Goal: Information Seeking & Learning: Learn about a topic

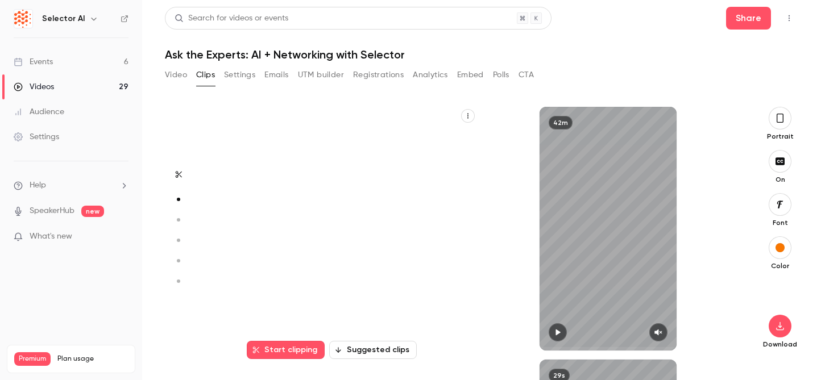
scroll to position [253, 0]
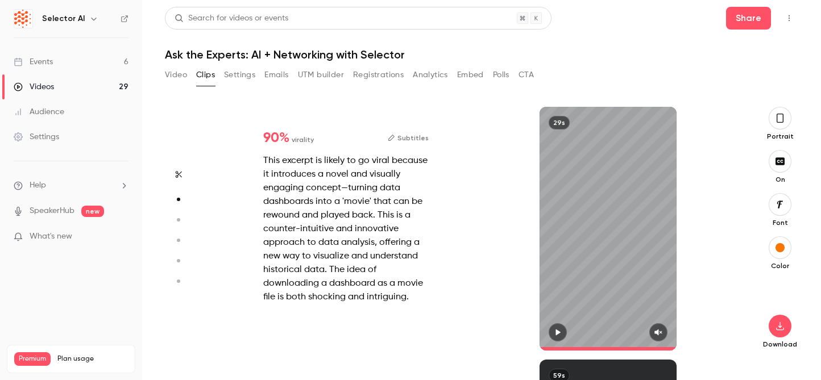
drag, startPoint x: 557, startPoint y: 336, endPoint x: 663, endPoint y: 337, distance: 105.8
click at [557, 336] on icon "button" at bounding box center [557, 333] width 9 height 8
click at [663, 337] on button "button" at bounding box center [658, 333] width 18 height 18
click at [657, 332] on icon "button" at bounding box center [659, 333] width 8 height 6
click at [657, 332] on icon "button" at bounding box center [658, 333] width 7 height 6
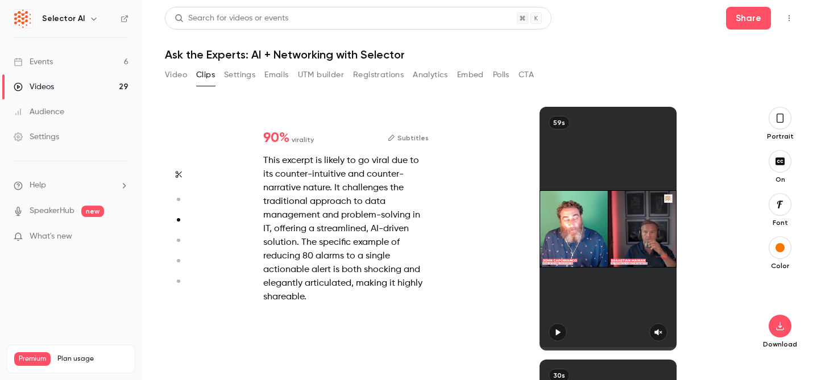
type input "*"
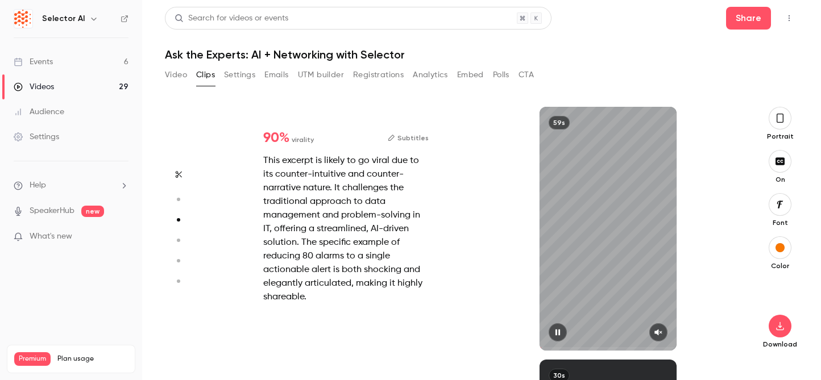
click at [655, 334] on icon "button" at bounding box center [658, 333] width 7 height 6
click at [552, 330] on button "button" at bounding box center [558, 333] width 18 height 18
click at [545, 345] on span at bounding box center [608, 349] width 137 height 18
drag, startPoint x: 547, startPoint y: 350, endPoint x: 522, endPoint y: 350, distance: 25.0
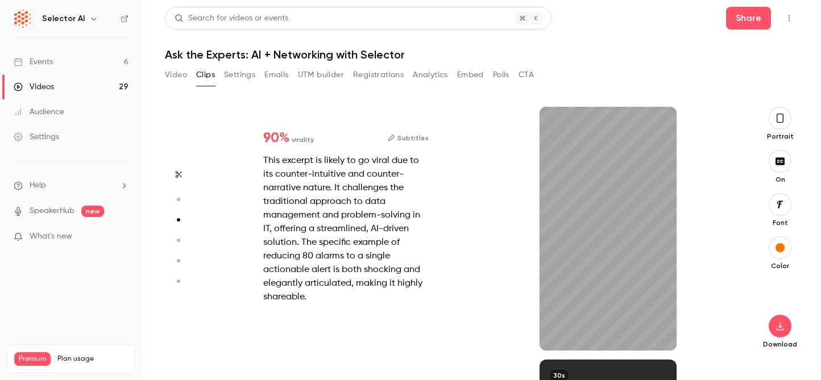
click at [522, 350] on div "59s" at bounding box center [608, 229] width 262 height 244
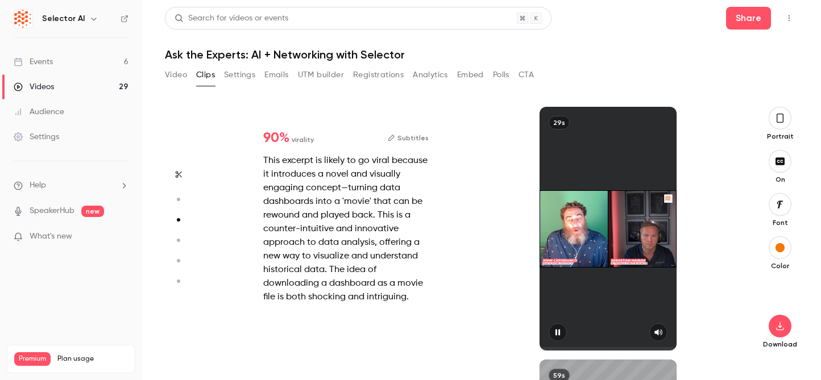
type input "*"
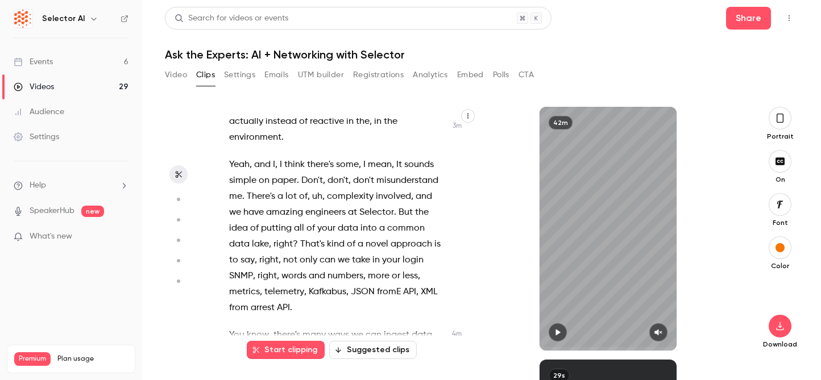
scroll to position [1410, 0]
click at [415, 214] on span "the" at bounding box center [422, 212] width 14 height 16
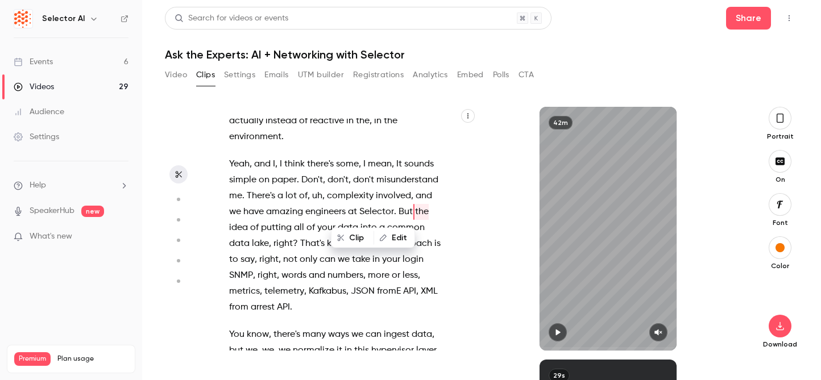
scroll to position [1387, 0]
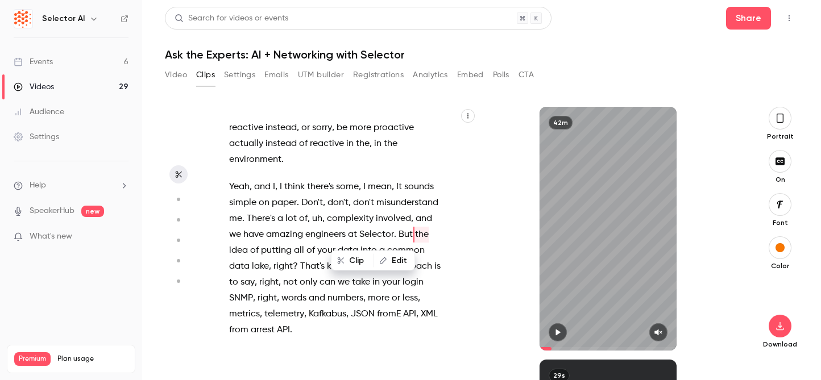
click at [561, 331] on icon "button" at bounding box center [557, 333] width 9 height 8
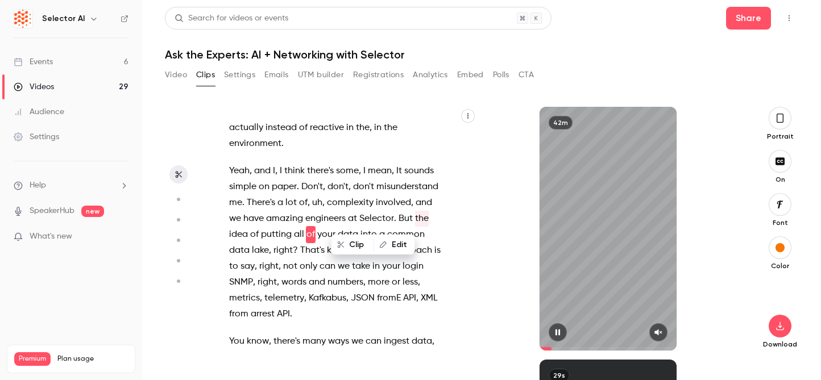
click at [660, 332] on icon "button" at bounding box center [658, 333] width 7 height 6
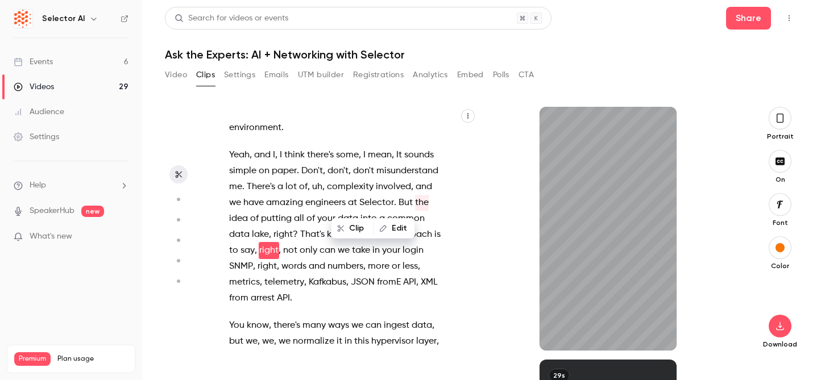
scroll to position [1435, 0]
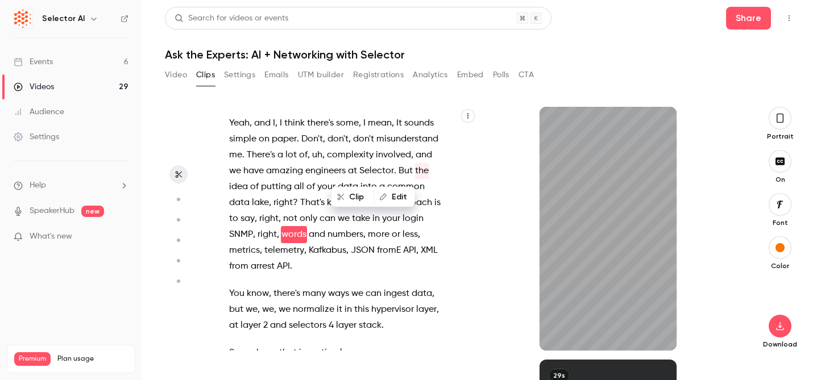
click at [364, 136] on p "Yeah , and I , I think there's some , I mean , It sounds simple on paper . Don'…" at bounding box center [337, 194] width 217 height 159
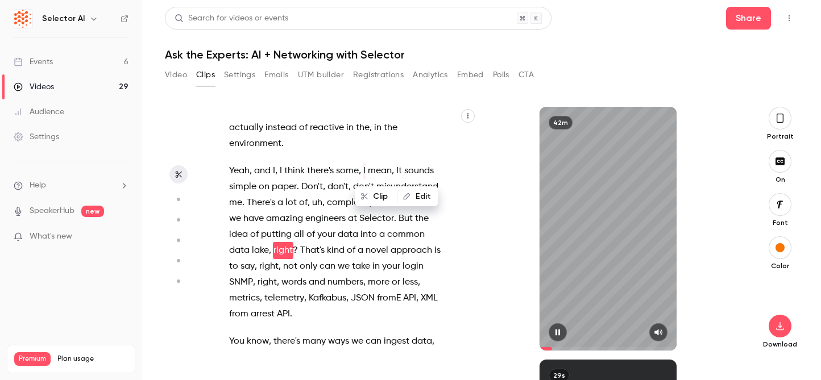
scroll to position [1419, 0]
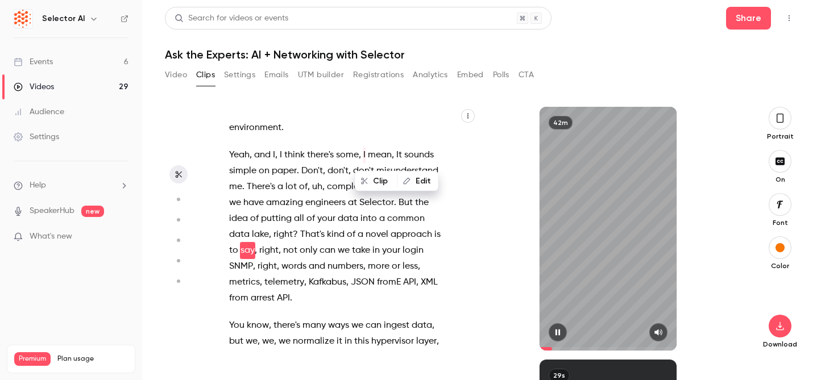
click at [561, 331] on icon "button" at bounding box center [557, 333] width 9 height 8
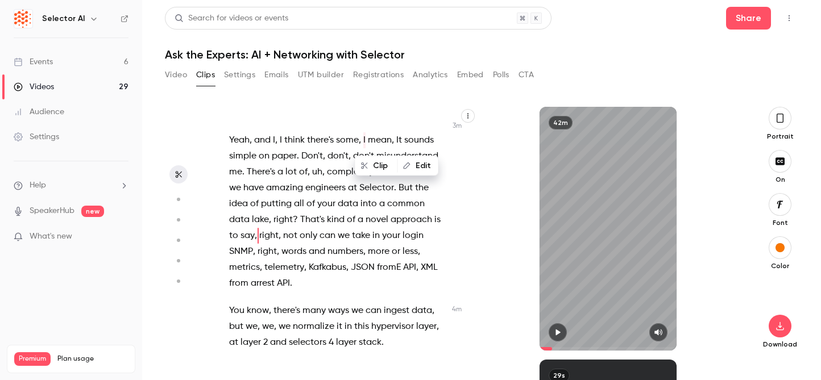
scroll to position [1435, 0]
click at [428, 181] on div "Clip Edit" at bounding box center [401, 165] width 75 height 36
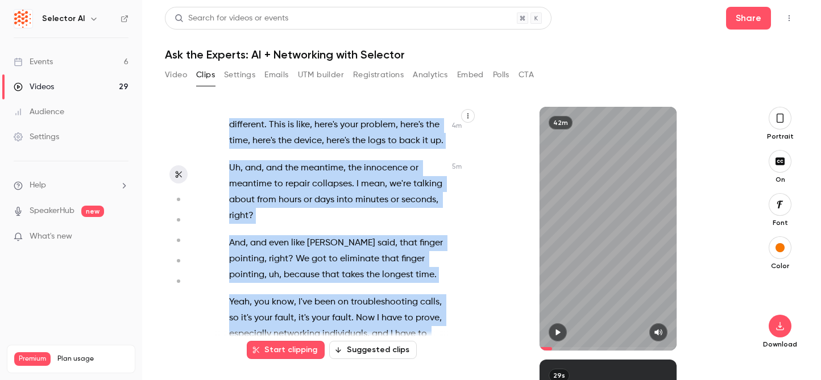
scroll to position [1992, 0]
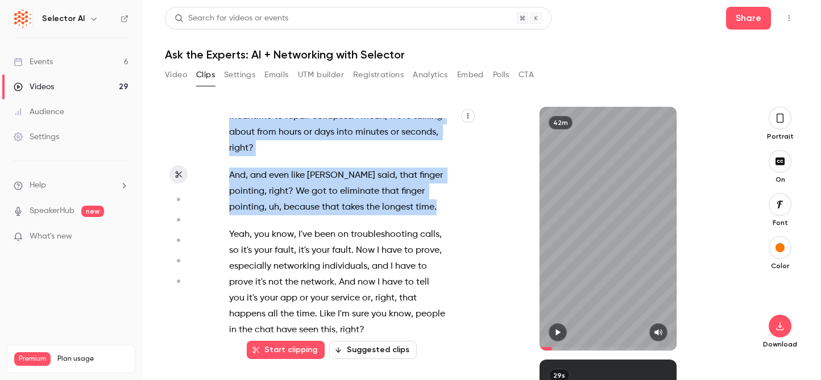
drag, startPoint x: 400, startPoint y: 187, endPoint x: 428, endPoint y: 212, distance: 37.5
click at [428, 212] on div "Let me watch from Yeah . Uh . All right . Hey , how's everyone doing ? [PERSON_…" at bounding box center [343, 234] width 256 height 233
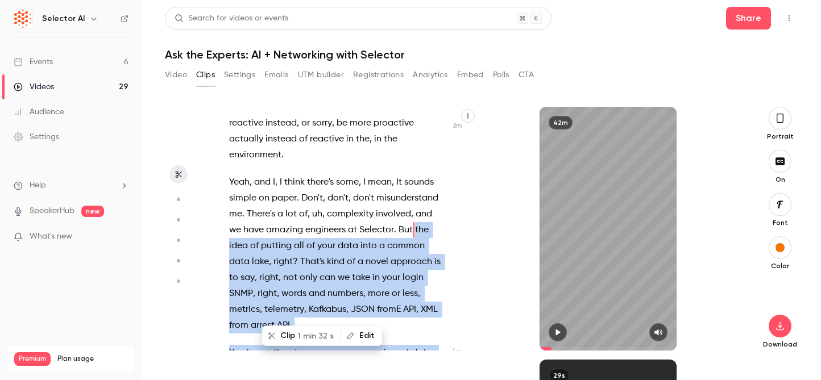
scroll to position [1387, 0]
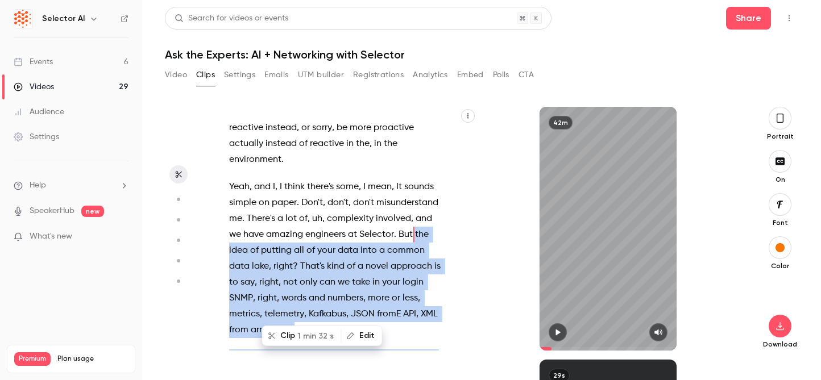
click at [304, 336] on span "1 min 32 s" at bounding box center [315, 336] width 36 height 12
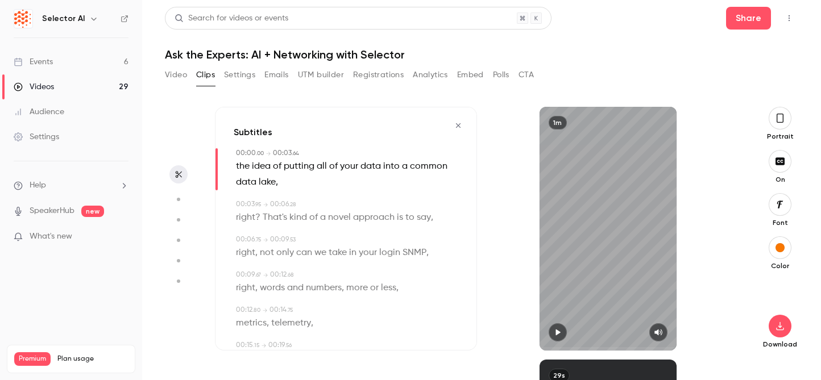
click at [560, 328] on button "button" at bounding box center [558, 333] width 18 height 18
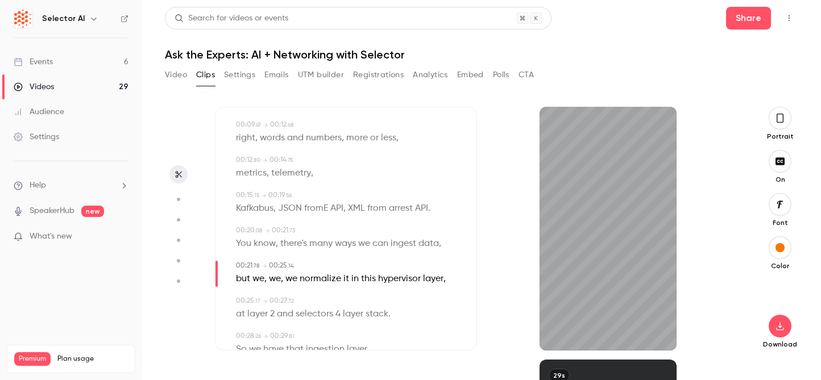
scroll to position [172, 0]
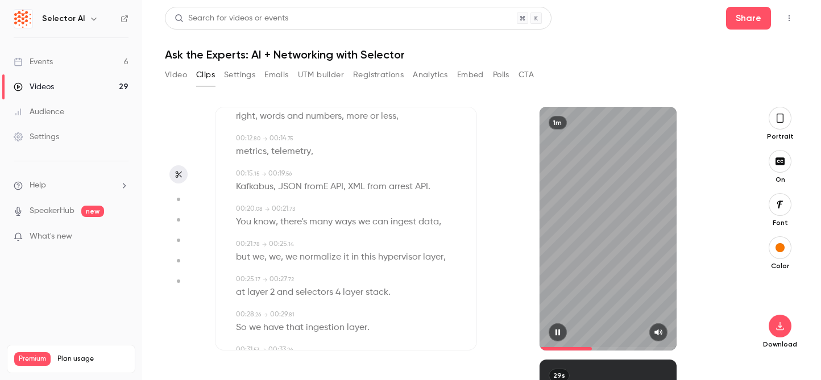
click at [400, 187] on span "arrest" at bounding box center [401, 187] width 24 height 16
click at [399, 214] on button "Edit" at bounding box center [397, 207] width 39 height 18
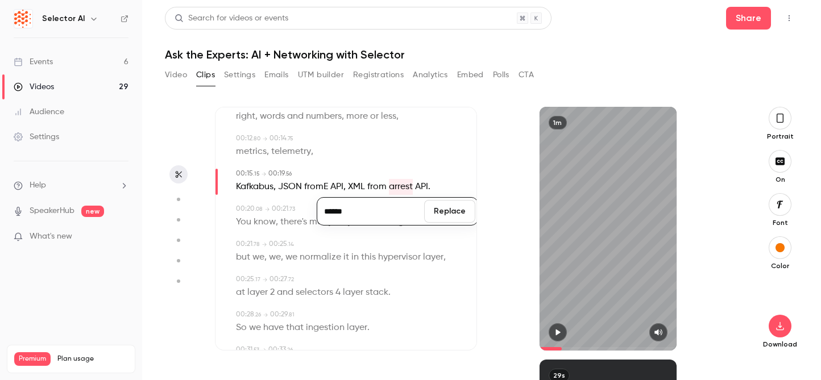
type input "****"
click at [463, 203] on button "Replace" at bounding box center [449, 211] width 51 height 23
click at [249, 224] on span "You" at bounding box center [243, 222] width 15 height 16
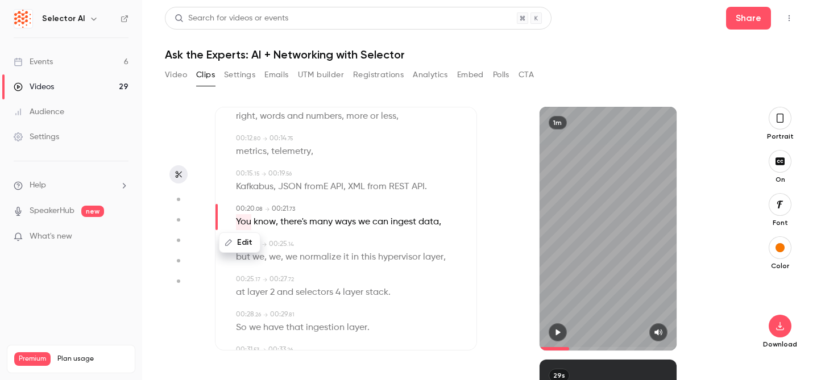
click at [554, 331] on icon "button" at bounding box center [557, 333] width 9 height 8
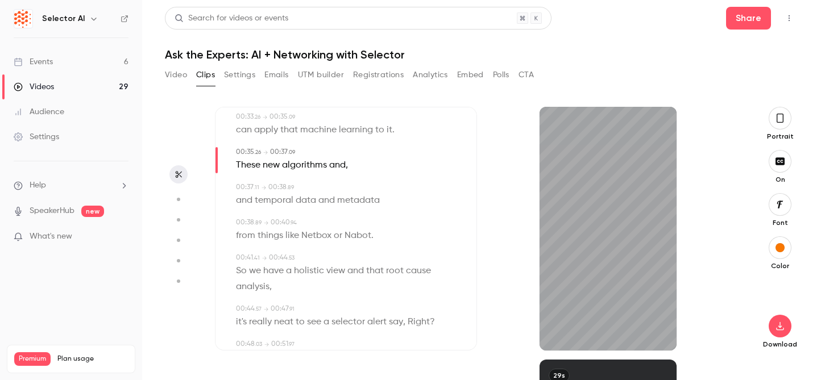
scroll to position [410, 0]
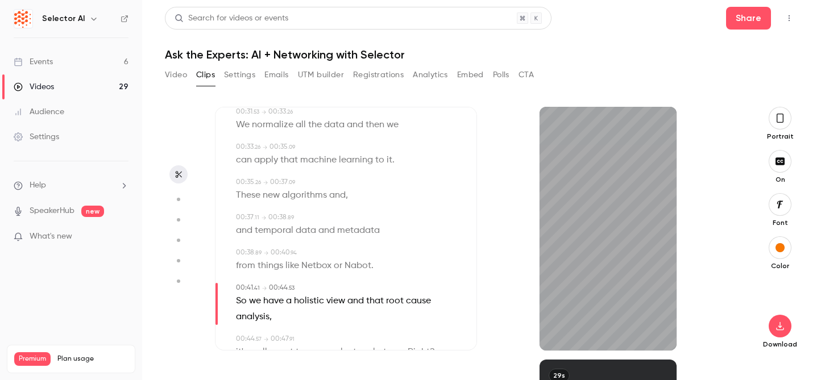
click at [353, 269] on span "Nabot" at bounding box center [358, 266] width 27 height 16
type input "****"
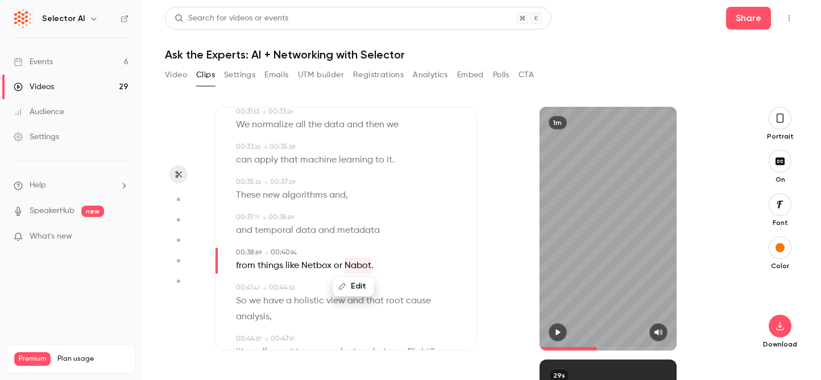
click at [358, 286] on button "Edit" at bounding box center [353, 287] width 39 height 18
type input "*******"
click at [407, 282] on button "Replace" at bounding box center [410, 290] width 51 height 23
click at [241, 301] on span "So" at bounding box center [241, 301] width 11 height 16
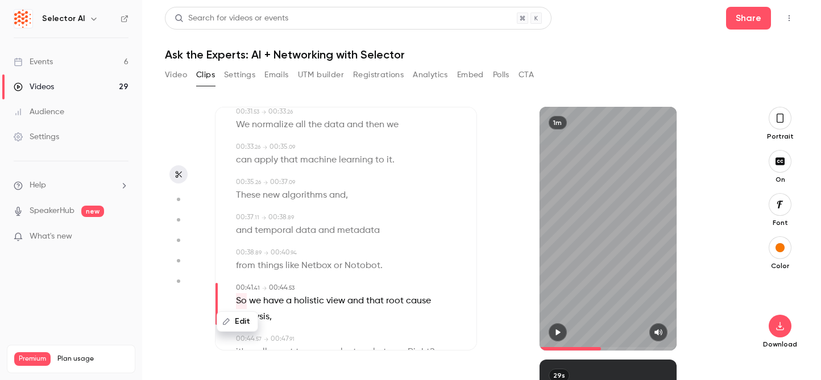
click at [560, 333] on icon "button" at bounding box center [558, 333] width 5 height 6
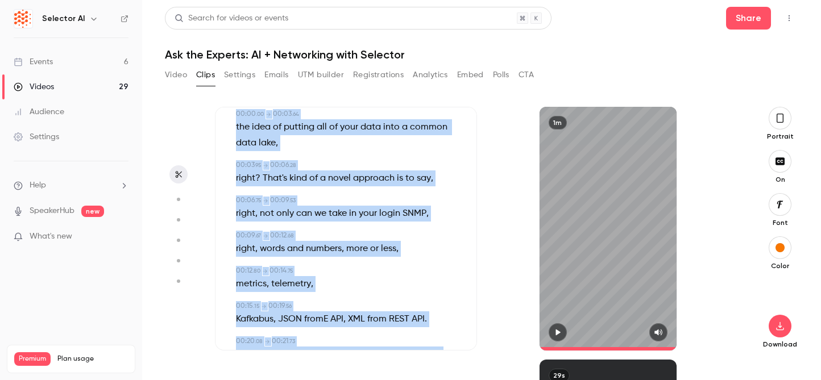
scroll to position [0, 0]
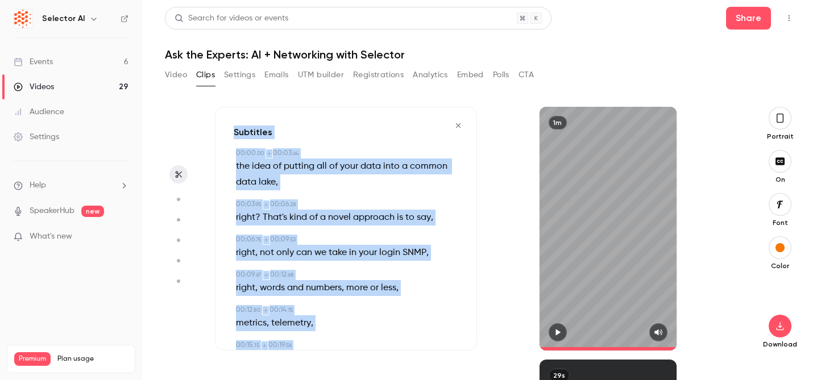
drag, startPoint x: 409, startPoint y: 314, endPoint x: 239, endPoint y: 105, distance: 269.3
click at [239, 105] on div "Subtitles 00:00 . 00 → 00:03 . 64 the idea of putting all of your data into a c…" at bounding box center [482, 235] width 634 height 292
copy div "Loremipsu 11:38 . 20 → 46:96 . 60 dol sita co adipisc eli se doei temp inci u l…"
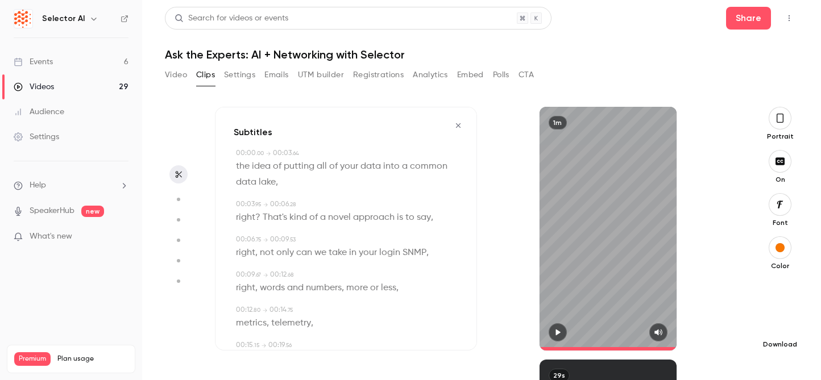
click at [785, 324] on icon "button" at bounding box center [780, 326] width 14 height 9
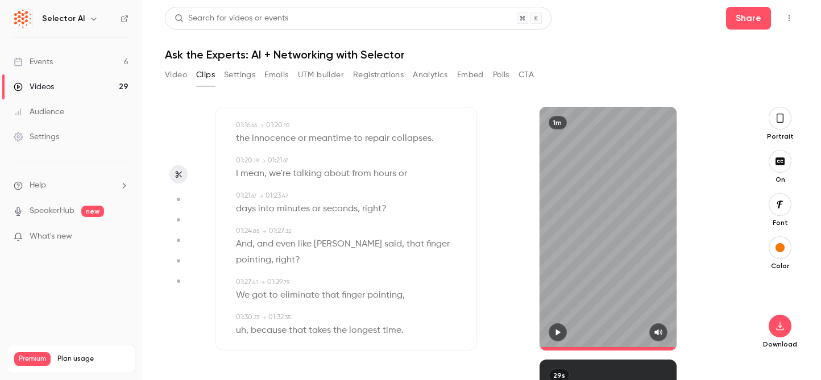
click at [180, 238] on icon "button" at bounding box center [178, 241] width 10 height 8
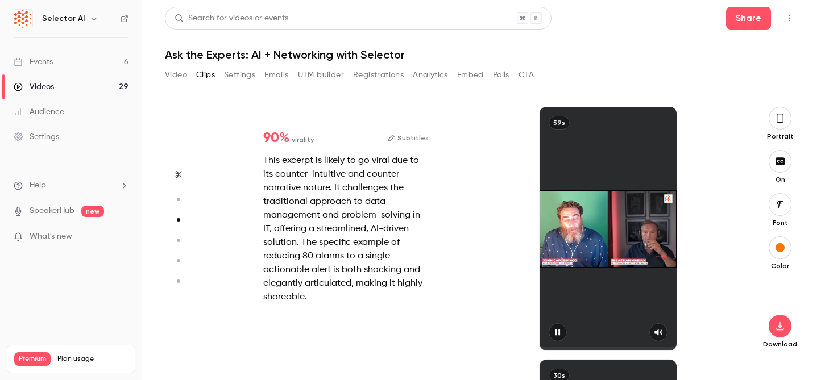
type input "****"
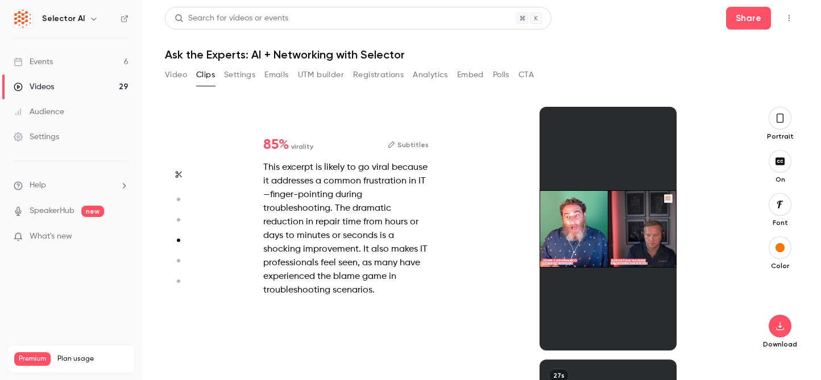
scroll to position [759, 0]
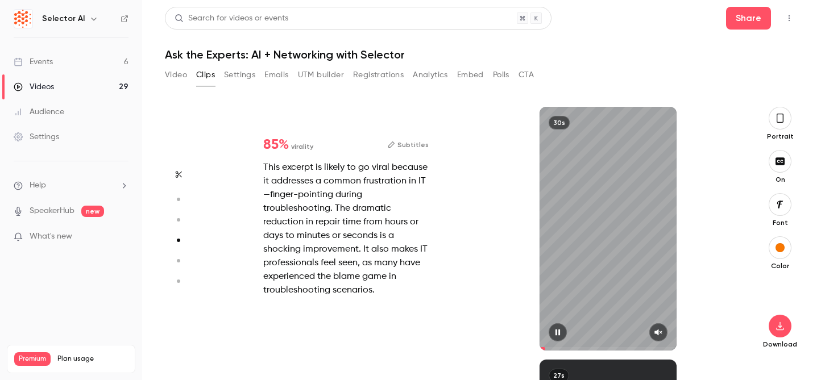
click at [664, 336] on button "button" at bounding box center [658, 333] width 18 height 18
type input "***"
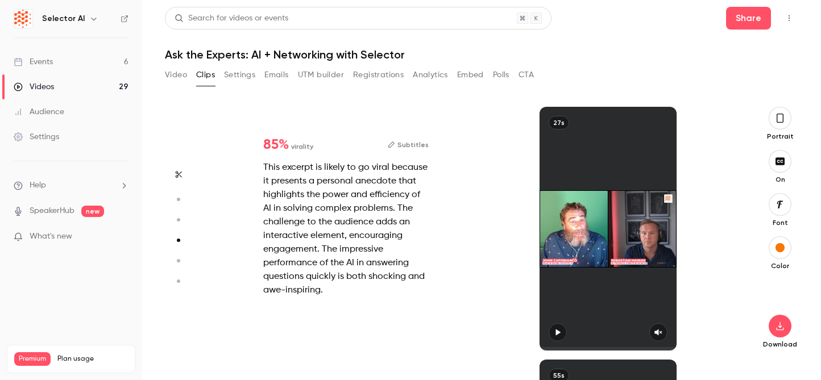
type input "****"
type input "*"
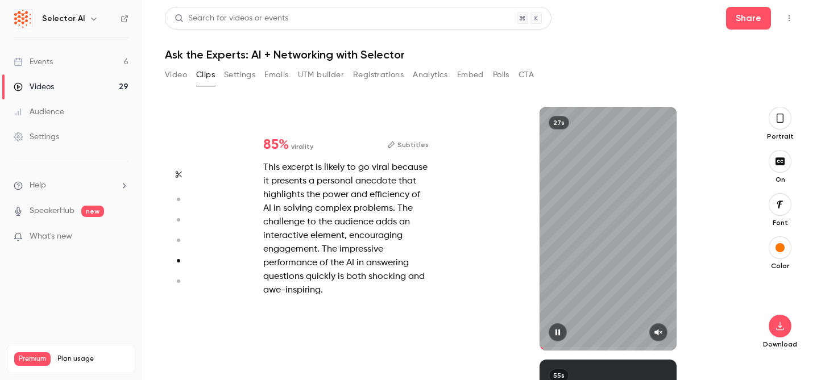
type input "***"
type input "****"
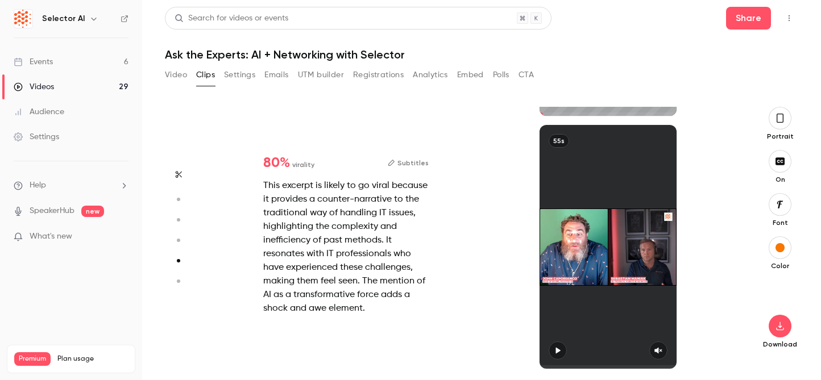
type input "*"
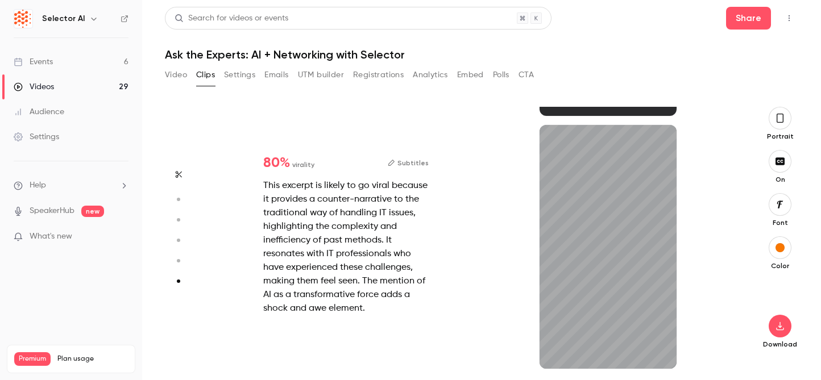
scroll to position [1247, 0]
type input "***"
type input "****"
type input "*"
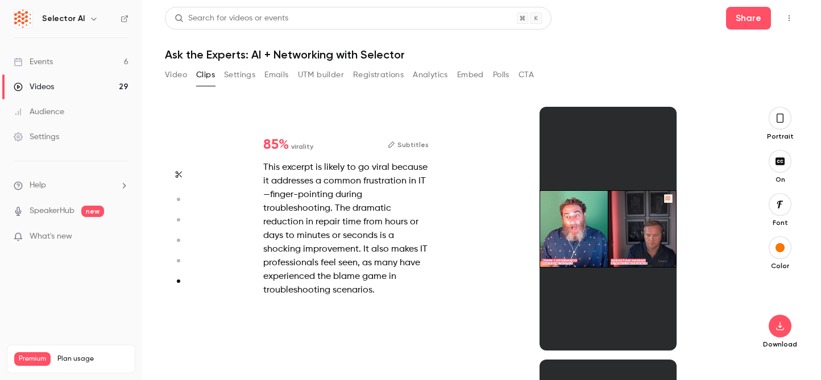
type input "****"
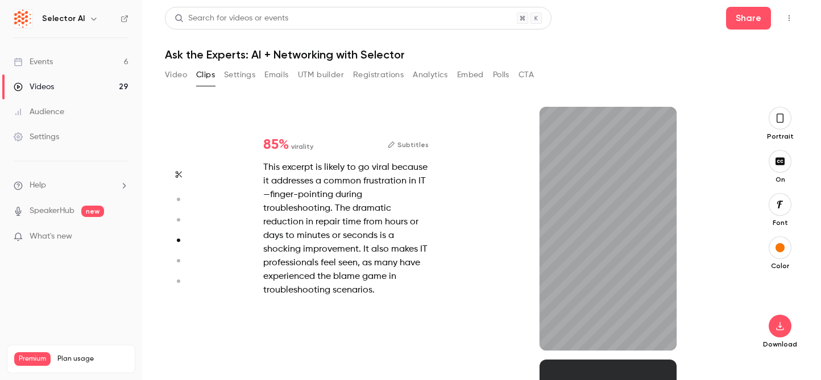
type input "***"
type input "****"
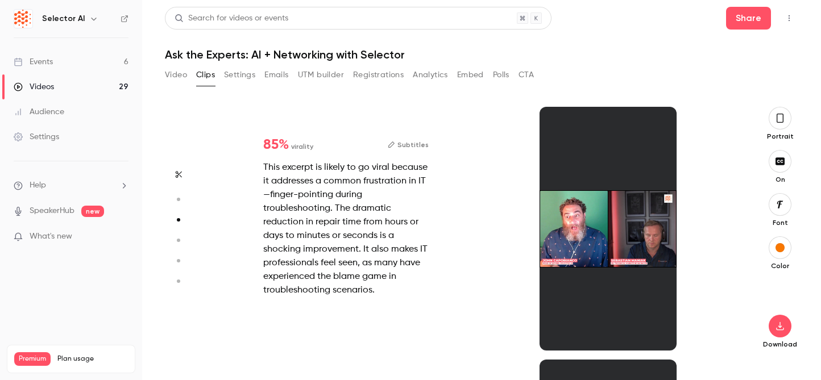
type input "*"
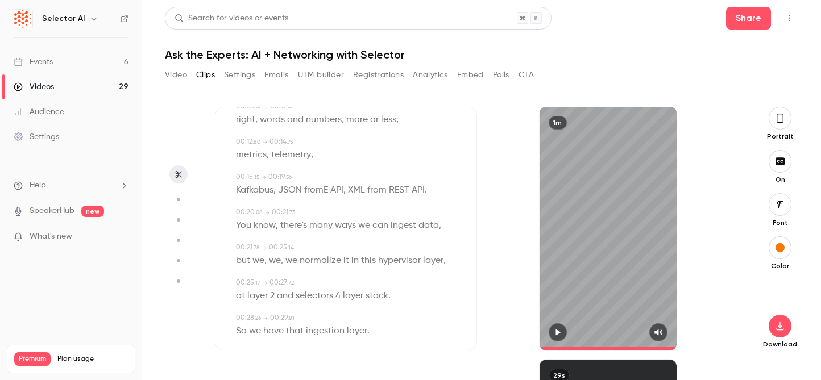
scroll to position [0, 0]
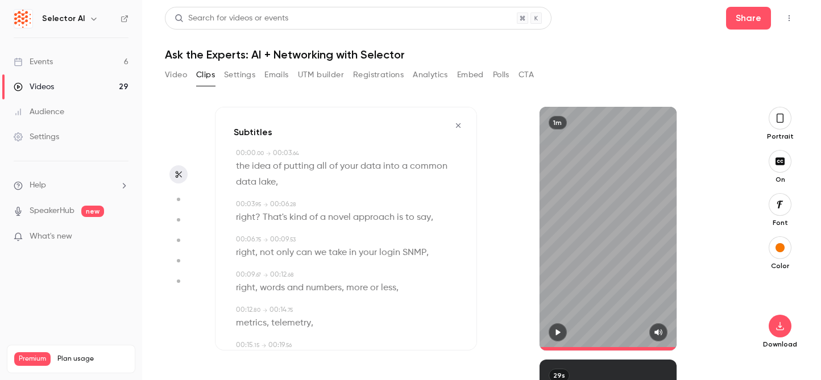
click at [457, 126] on icon "button" at bounding box center [458, 126] width 9 height 8
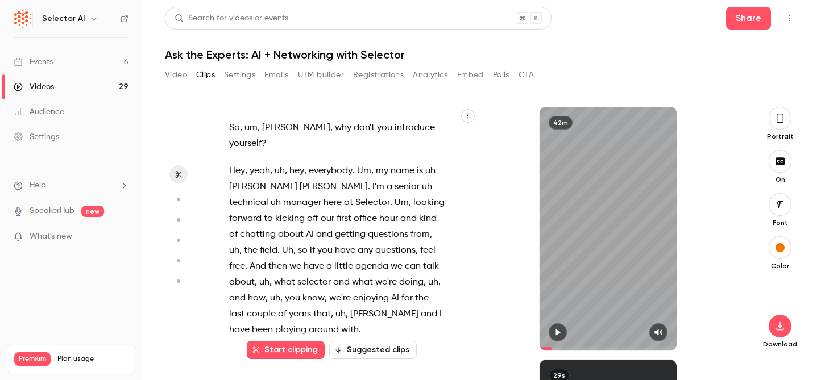
scroll to position [2270, 0]
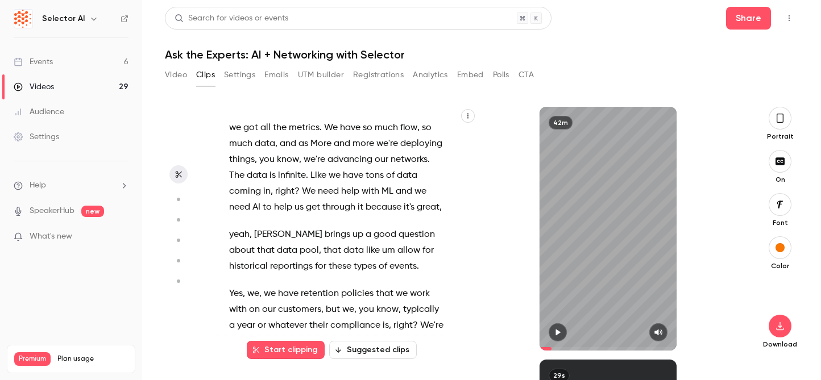
click at [332, 126] on span "We" at bounding box center [331, 128] width 14 height 16
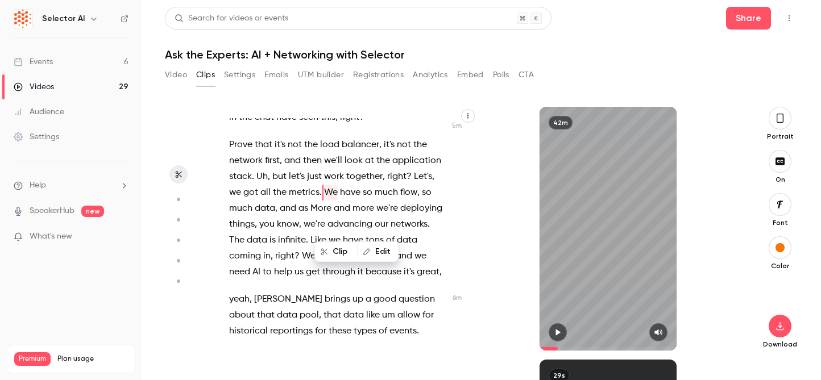
scroll to position [2163, 0]
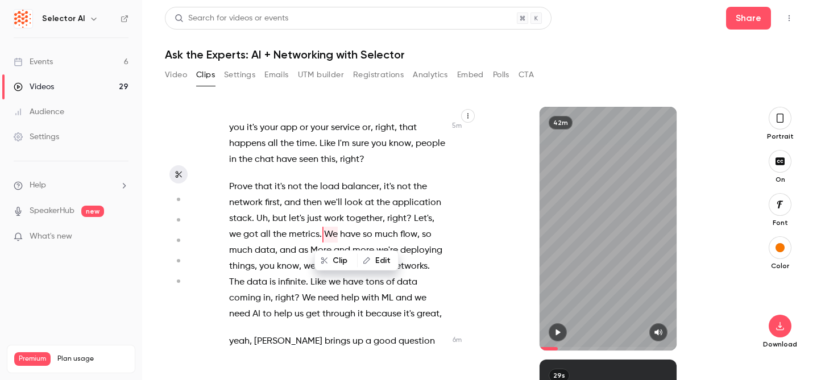
click at [558, 333] on icon "button" at bounding box center [558, 333] width 5 height 6
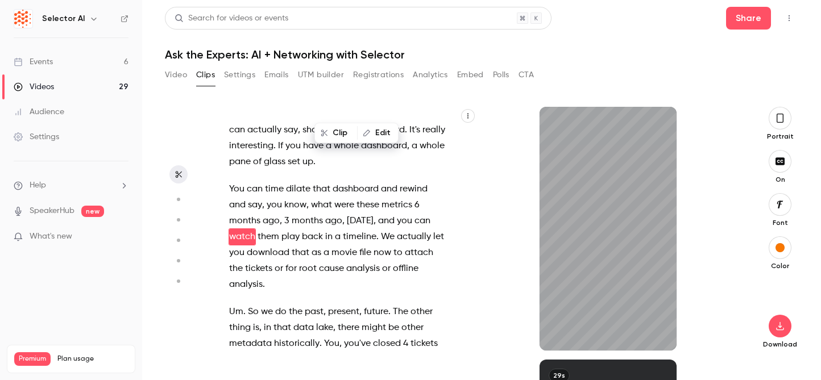
scroll to position [2595, 0]
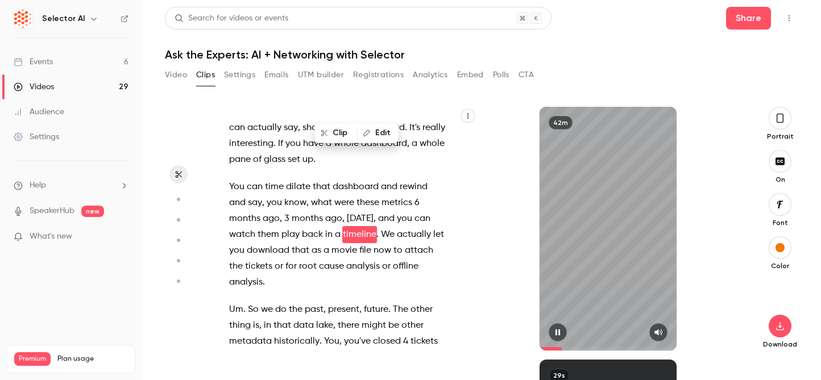
click at [564, 334] on button "button" at bounding box center [558, 333] width 18 height 18
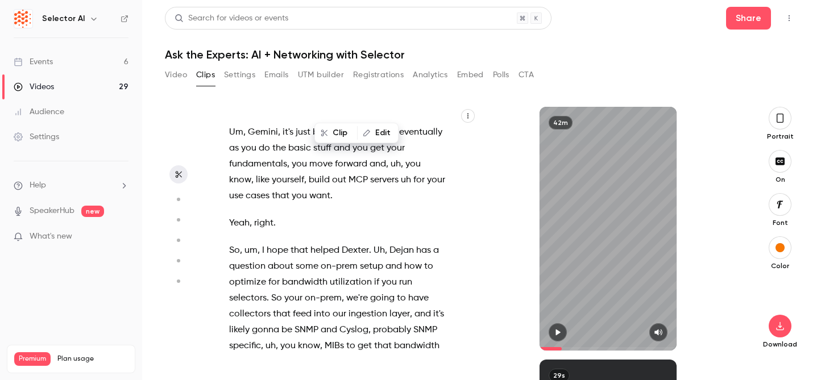
scroll to position [3644, 0]
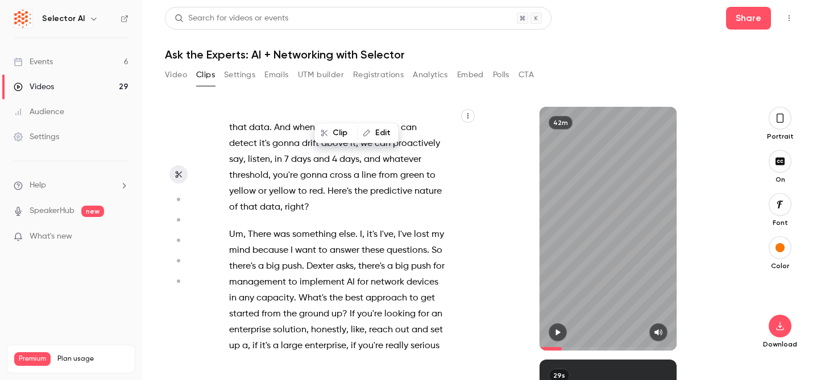
click at [325, 259] on span "Dexter" at bounding box center [320, 267] width 27 height 16
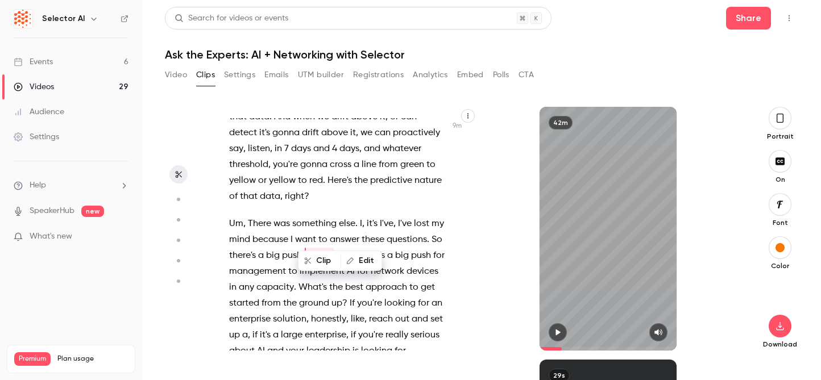
scroll to position [3660, 0]
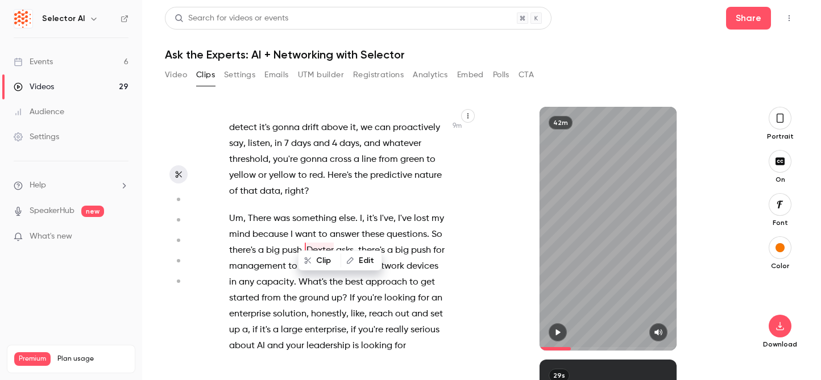
click at [562, 334] on button "button" at bounding box center [558, 333] width 18 height 18
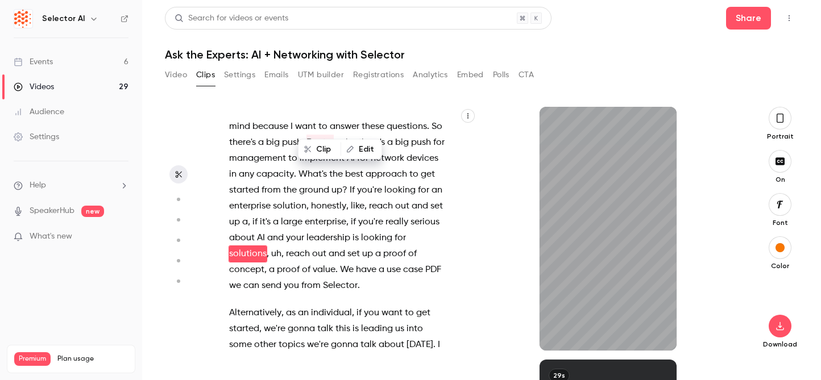
scroll to position [3771, 0]
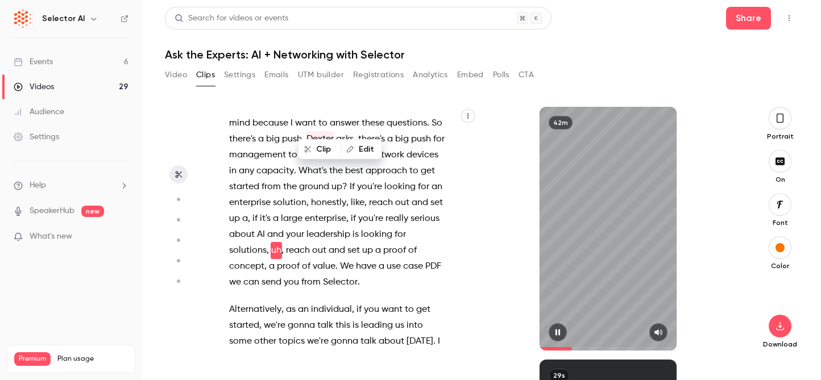
click at [556, 336] on icon "button" at bounding box center [557, 333] width 9 height 8
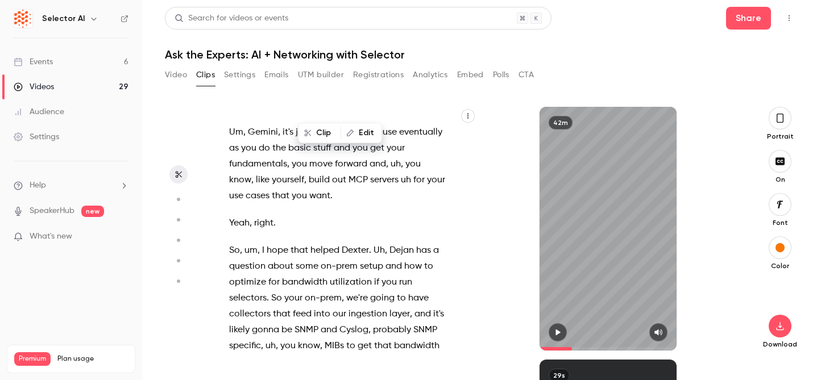
click at [398, 243] on span "Dejan" at bounding box center [402, 251] width 24 height 16
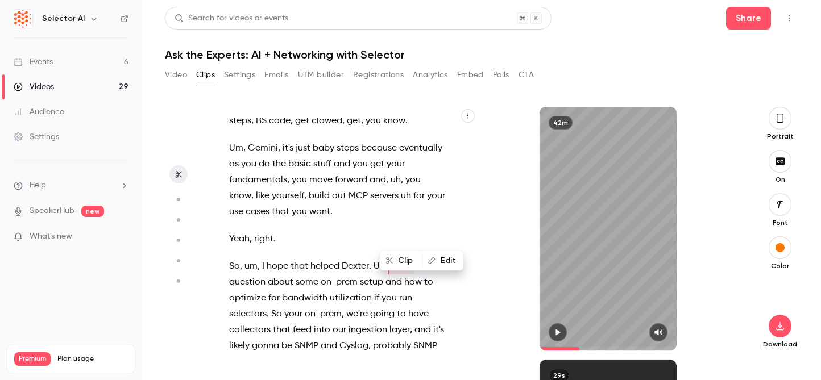
click at [554, 331] on icon "button" at bounding box center [557, 333] width 9 height 8
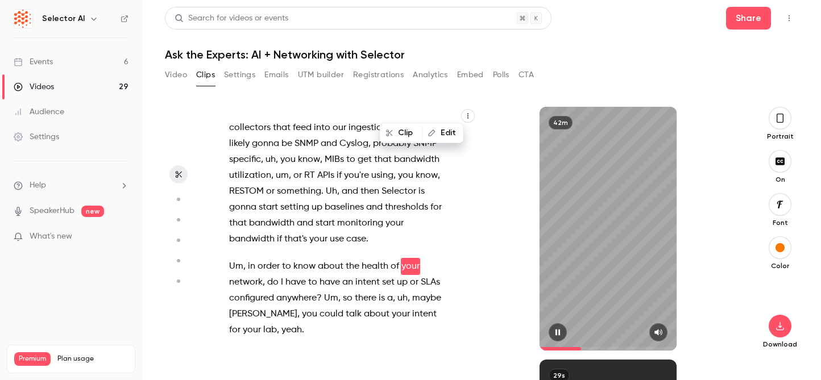
scroll to position [4893, 0]
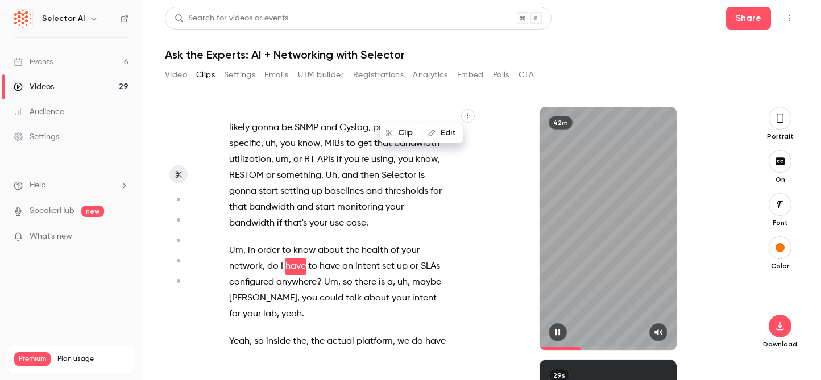
click at [556, 335] on icon "button" at bounding box center [558, 333] width 5 height 6
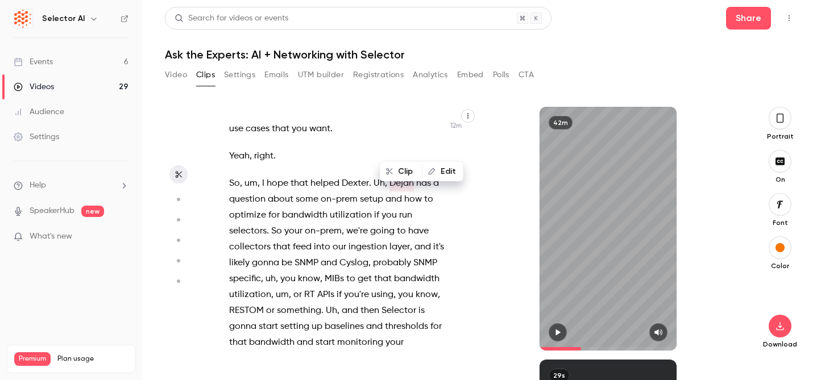
scroll to position [4764, 0]
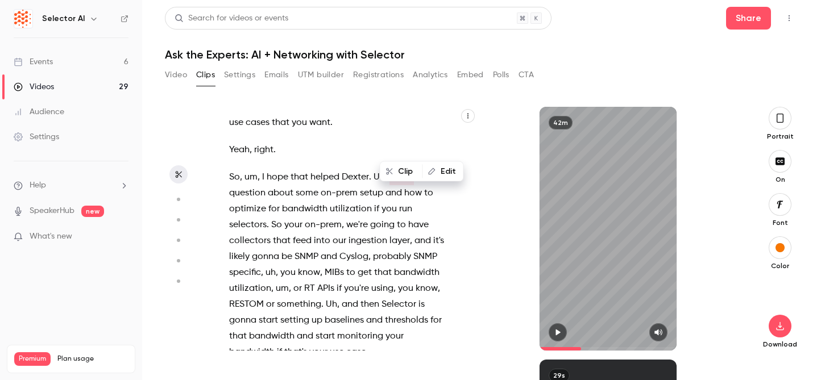
click at [371, 324] on p "So , um , I hope that helped [PERSON_NAME] . Uh , [PERSON_NAME] has a question …" at bounding box center [337, 264] width 217 height 191
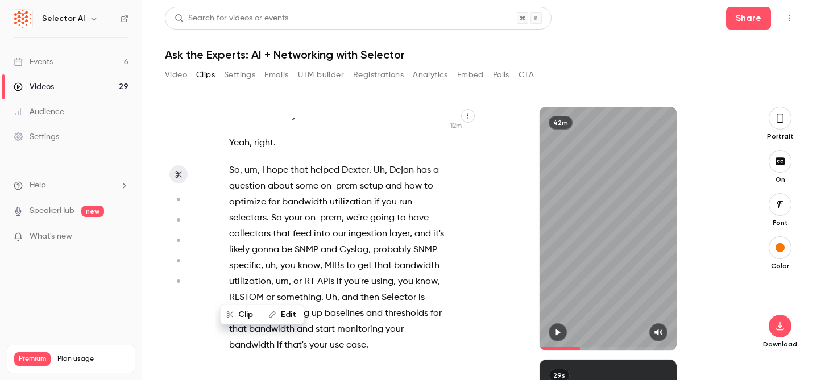
scroll to position [4769, 0]
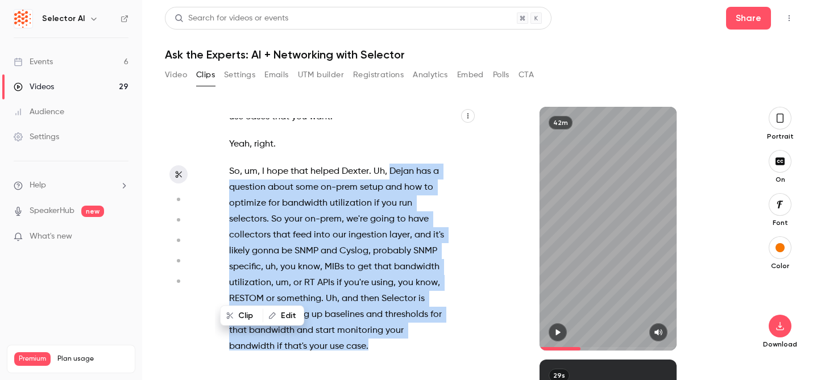
drag, startPoint x: 371, startPoint y: 314, endPoint x: 393, endPoint y: 135, distance: 179.9
click at [393, 164] on p "So , um , I hope that helped [PERSON_NAME] . Uh , [PERSON_NAME] has a question …" at bounding box center [337, 259] width 217 height 191
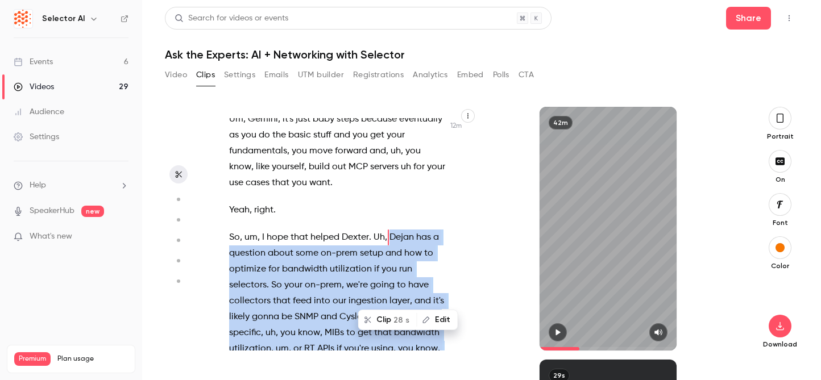
scroll to position [4674, 0]
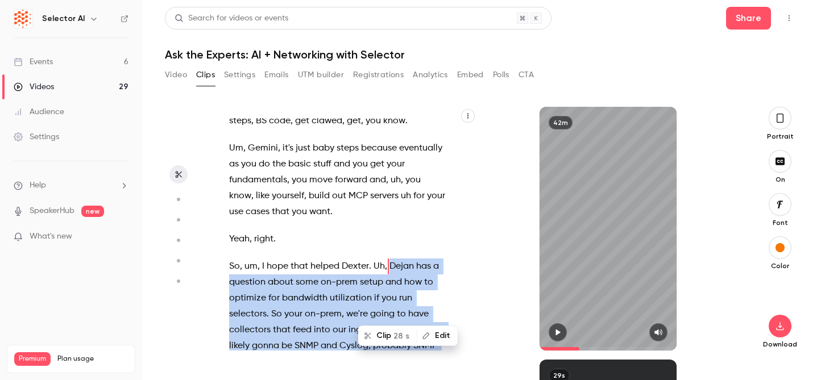
click at [391, 337] on button "Clip 28 s" at bounding box center [387, 336] width 57 height 18
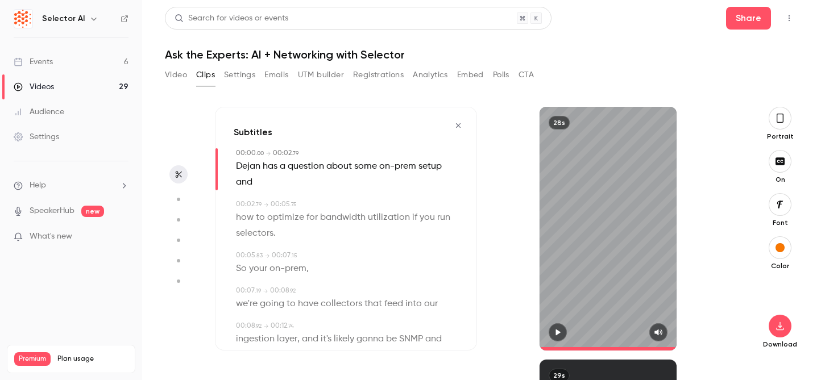
type input "*"
click at [784, 330] on icon "button" at bounding box center [779, 326] width 7 height 9
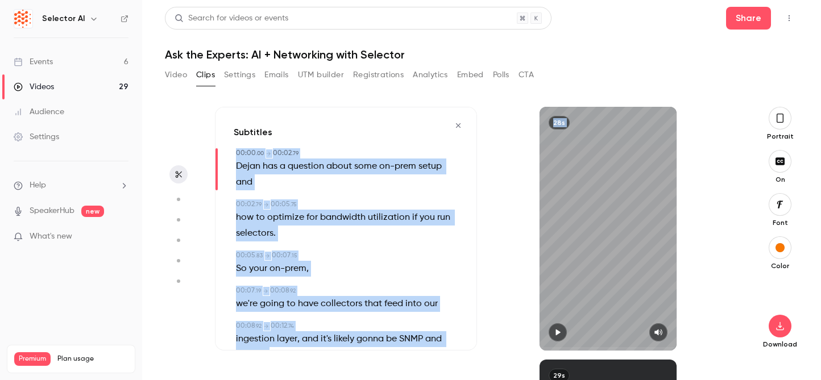
scroll to position [303, 0]
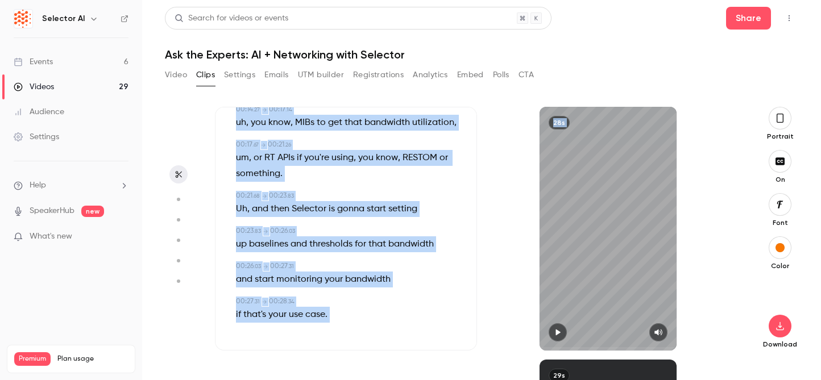
drag, startPoint x: 233, startPoint y: 154, endPoint x: 359, endPoint y: 405, distance: 281.5
click at [359, 380] on html "Selector AI Events 6 Videos 29 Audience Settings Help SpeakerHub new What's new…" at bounding box center [410, 190] width 821 height 380
copy div "25:95 . 74 → 53:43 . 19 Lorem ips d sitametc adipi elit se-doei tempo inc 41:63…"
